Goal: Task Accomplishment & Management: Use online tool/utility

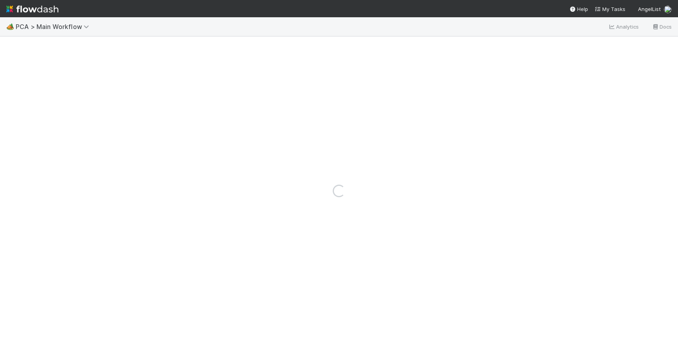
click at [29, 15] on img at bounding box center [32, 8] width 52 height 13
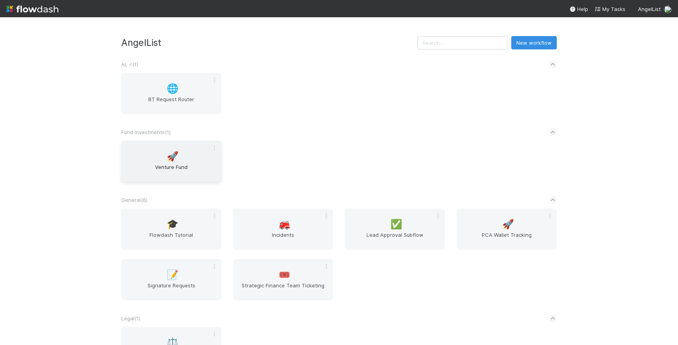
scroll to position [168, 0]
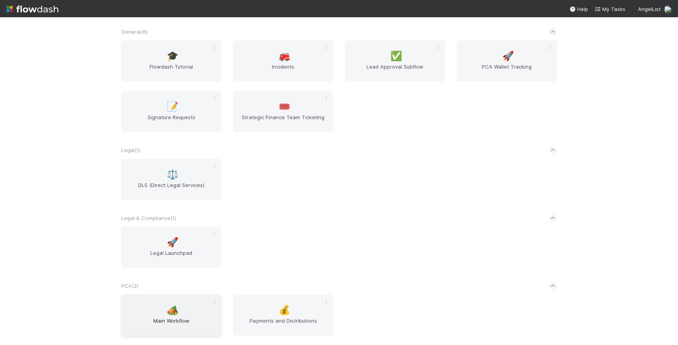
click at [156, 312] on div "🏕️ Main Workflow" at bounding box center [171, 315] width 100 height 41
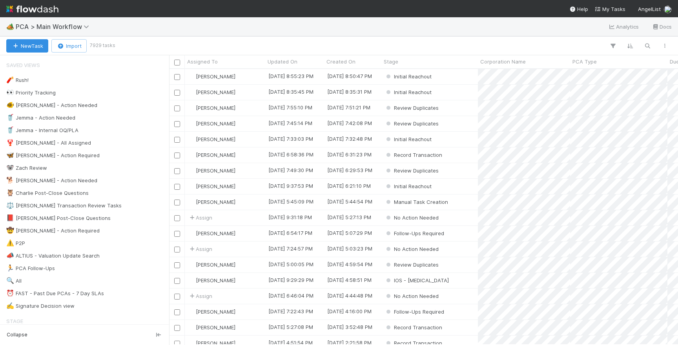
scroll to position [276, 509]
click at [109, 216] on div "📕 [PERSON_NAME] Post-Close Questions 9" at bounding box center [86, 219] width 161 height 10
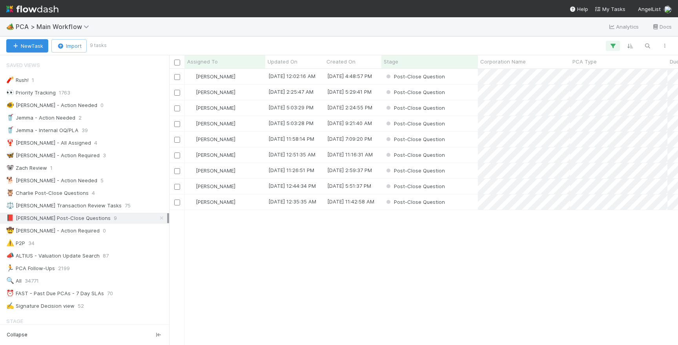
scroll to position [276, 509]
click at [456, 140] on div "Post-Close Question" at bounding box center [430, 139] width 97 height 15
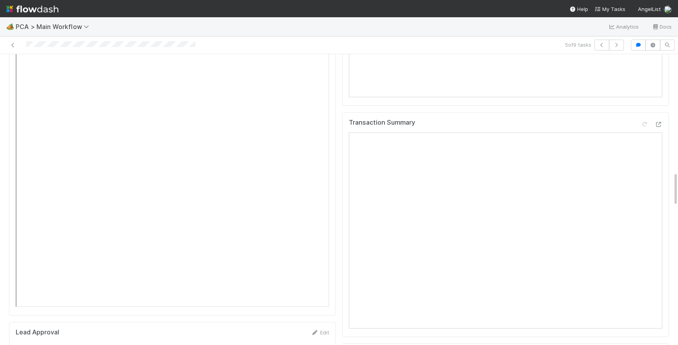
scroll to position [966, 0]
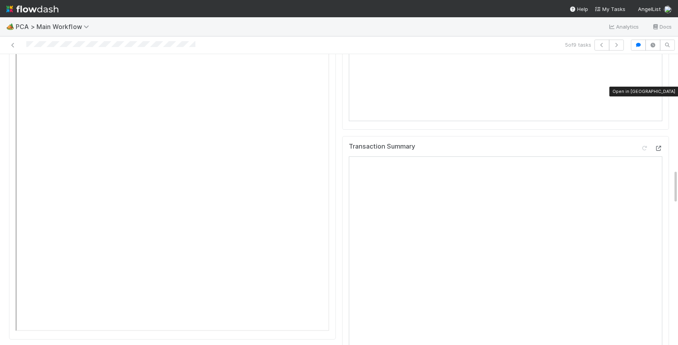
click at [658, 146] on icon at bounding box center [659, 148] width 8 height 5
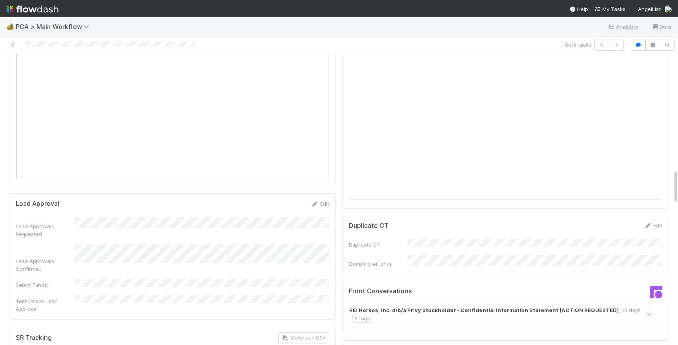
scroll to position [1136, 0]
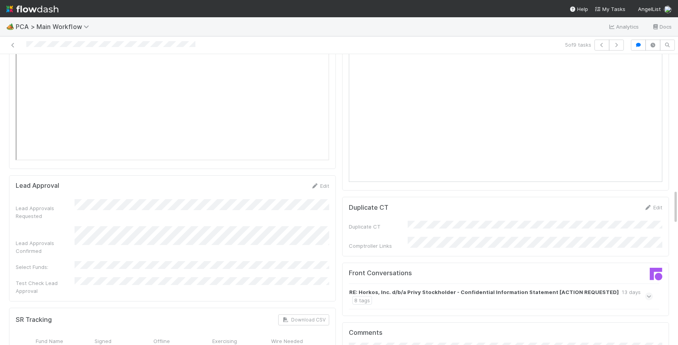
click at [587, 289] on strong "RE: Horkos, Inc. d/b/a Privy Stockholder - Confidential Information Statement […" at bounding box center [484, 293] width 270 height 8
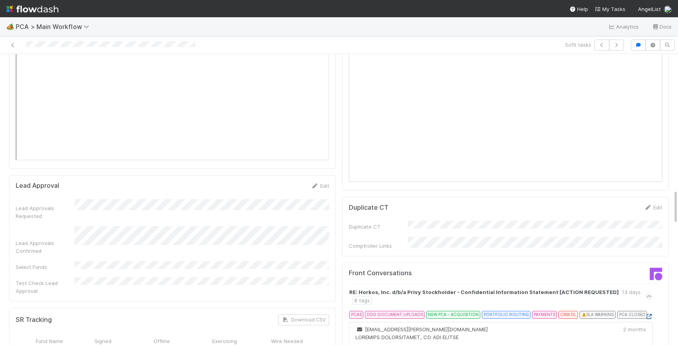
click at [650, 314] on icon at bounding box center [649, 316] width 8 height 5
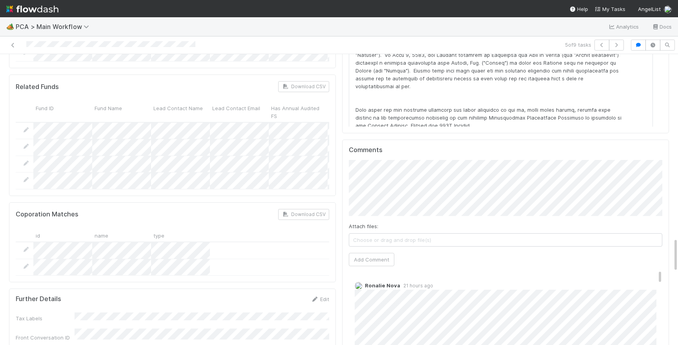
scroll to position [1483, 0]
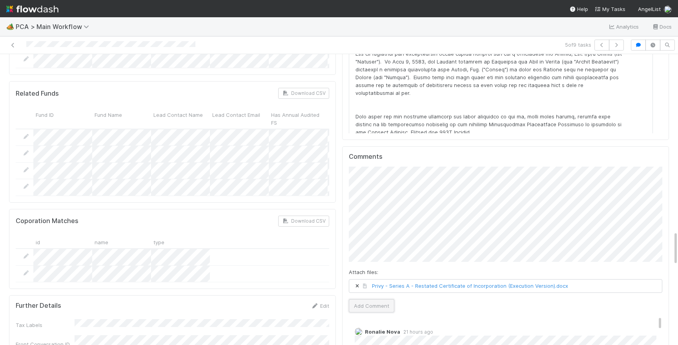
click at [388, 300] on button "Add Comment" at bounding box center [372, 306] width 46 height 13
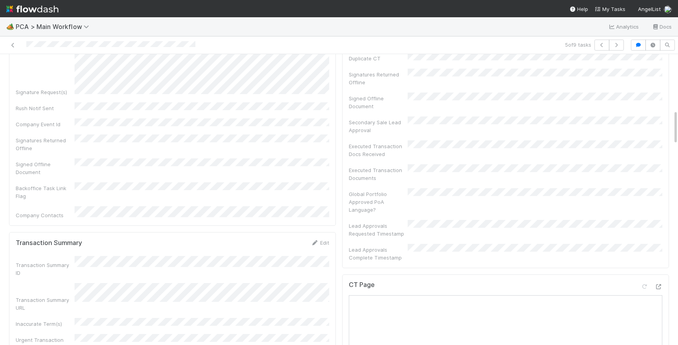
scroll to position [0, 0]
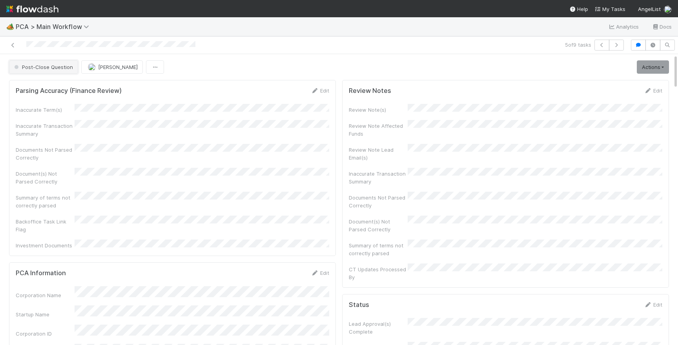
click at [56, 68] on span "Post-Close Question" at bounding box center [43, 67] width 60 height 6
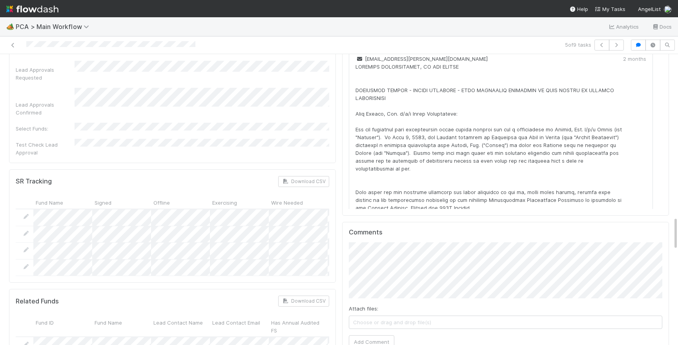
scroll to position [19, 0]
click at [369, 336] on button "Add Comment" at bounding box center [372, 342] width 46 height 13
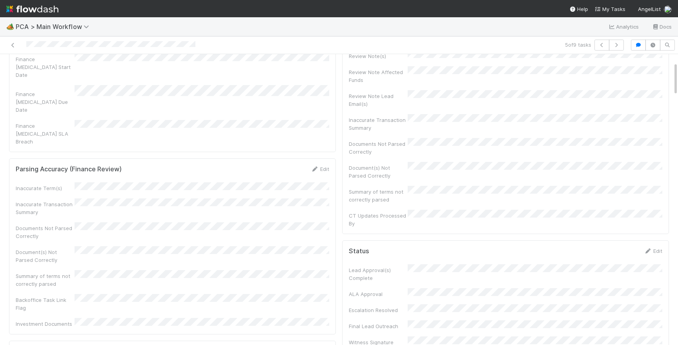
scroll to position [0, 0]
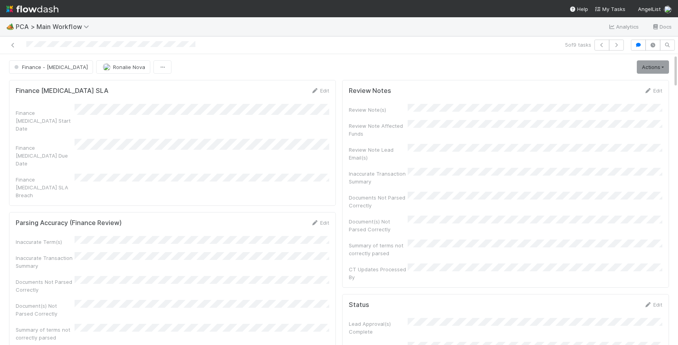
click at [43, 7] on img at bounding box center [32, 8] width 52 height 13
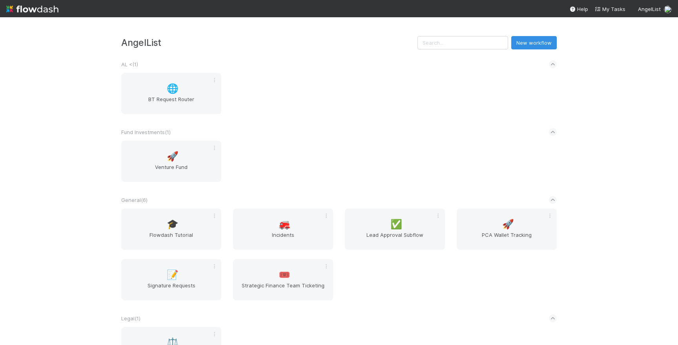
scroll to position [168, 0]
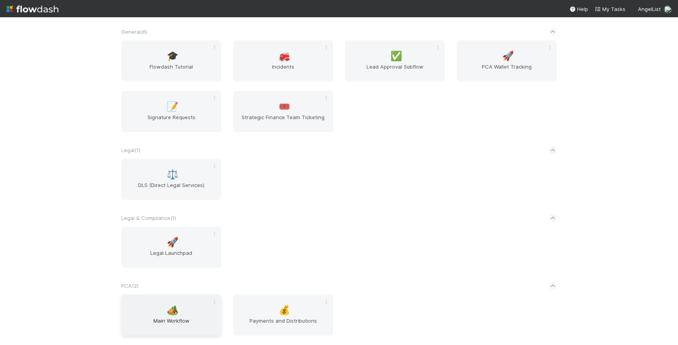
click at [192, 310] on div "🏕️ Main Workflow" at bounding box center [171, 315] width 100 height 41
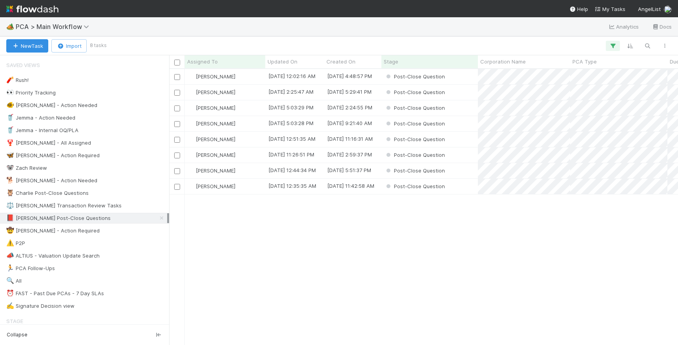
scroll to position [276, 509]
click at [466, 94] on div "Post-Close Question" at bounding box center [430, 92] width 97 height 15
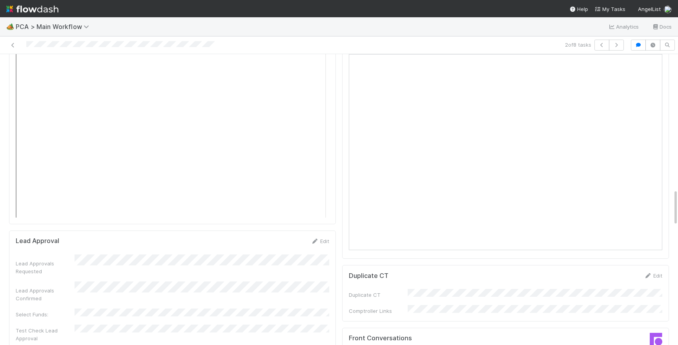
scroll to position [0, 2]
